Goal: Navigation & Orientation: Go to known website

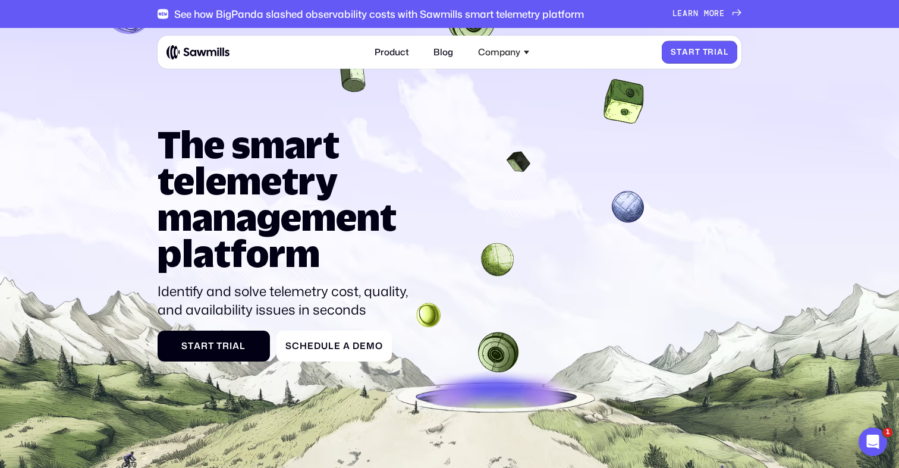
click at [692, 51] on span "r" at bounding box center [691, 53] width 7 height 10
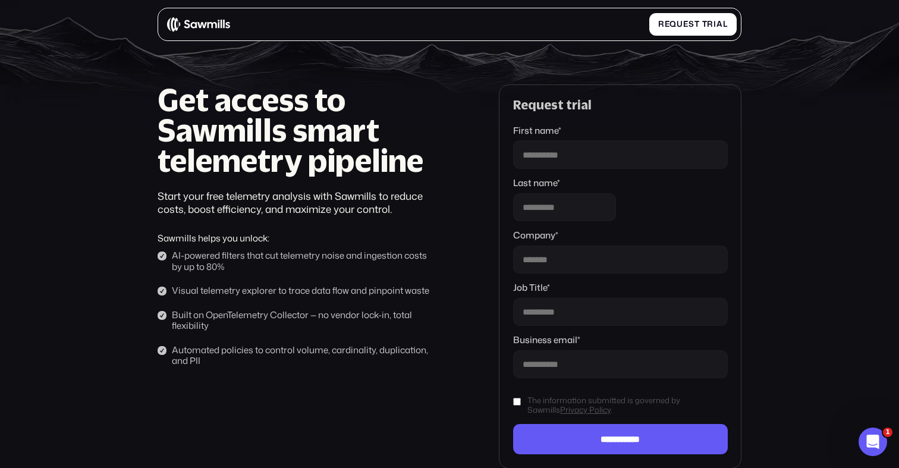
click at [168, 24] on img at bounding box center [198, 24] width 63 height 15
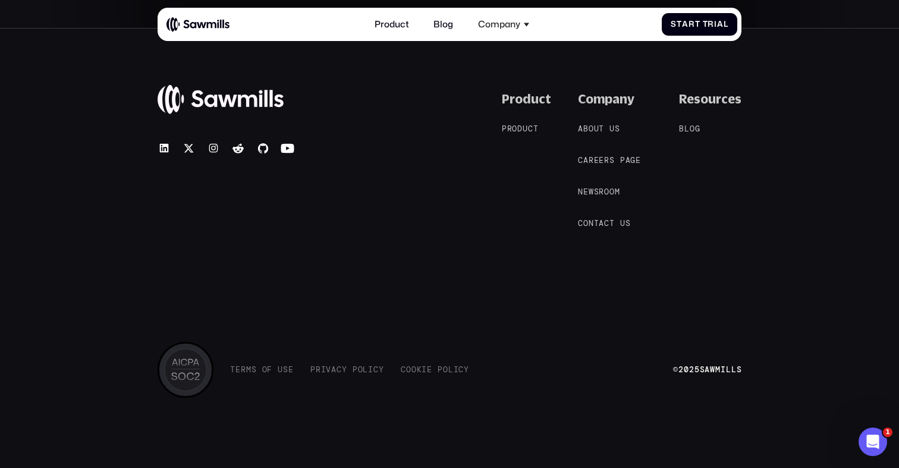
scroll to position [5158, 0]
click at [166, 152] on icon at bounding box center [163, 148] width 9 height 9
click at [166, 151] on icon at bounding box center [165, 148] width 14 height 14
click at [187, 150] on icon at bounding box center [189, 148] width 10 height 8
click at [164, 149] on icon at bounding box center [165, 148] width 14 height 14
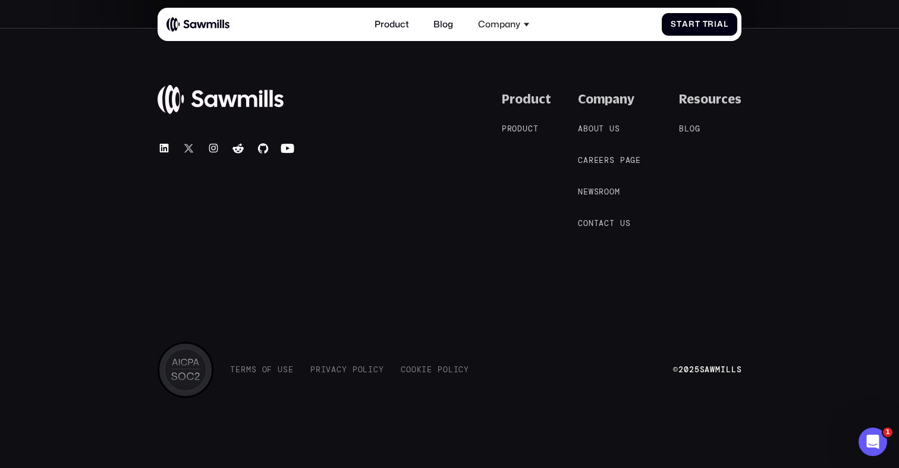
click at [188, 150] on icon at bounding box center [189, 148] width 14 height 14
